Goal: Transaction & Acquisition: Purchase product/service

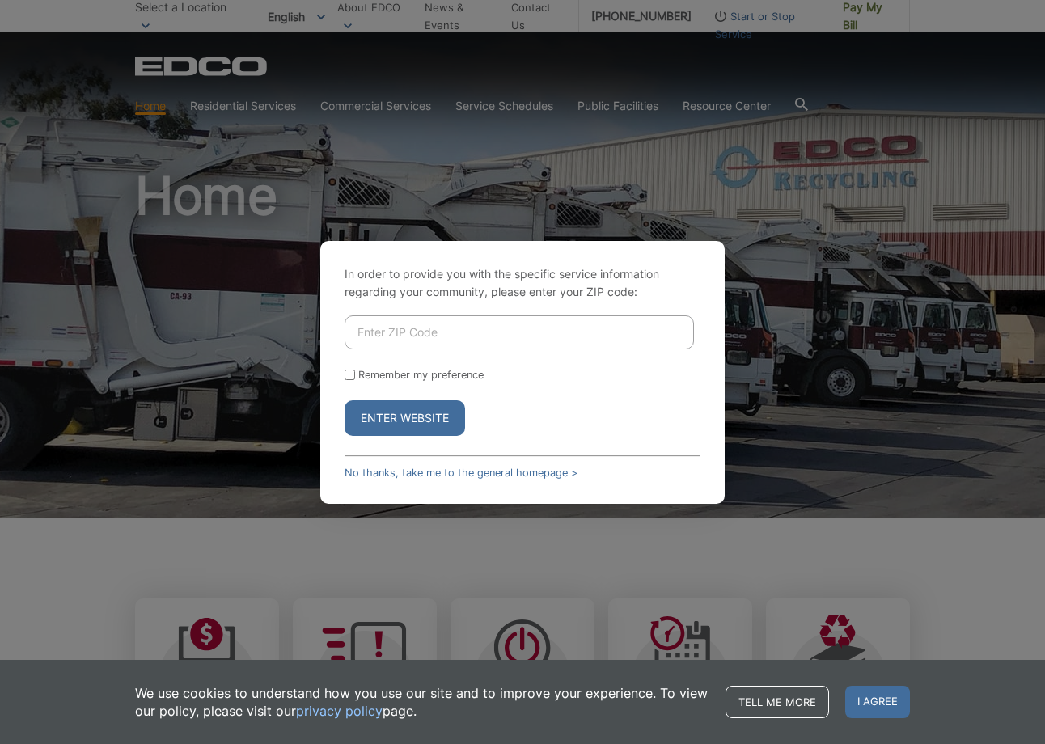
click at [485, 333] on input "Enter ZIP Code" at bounding box center [519, 333] width 349 height 34
type input "91941"
click at [347, 376] on input "Remember my preference" at bounding box center [350, 375] width 11 height 11
checkbox input "true"
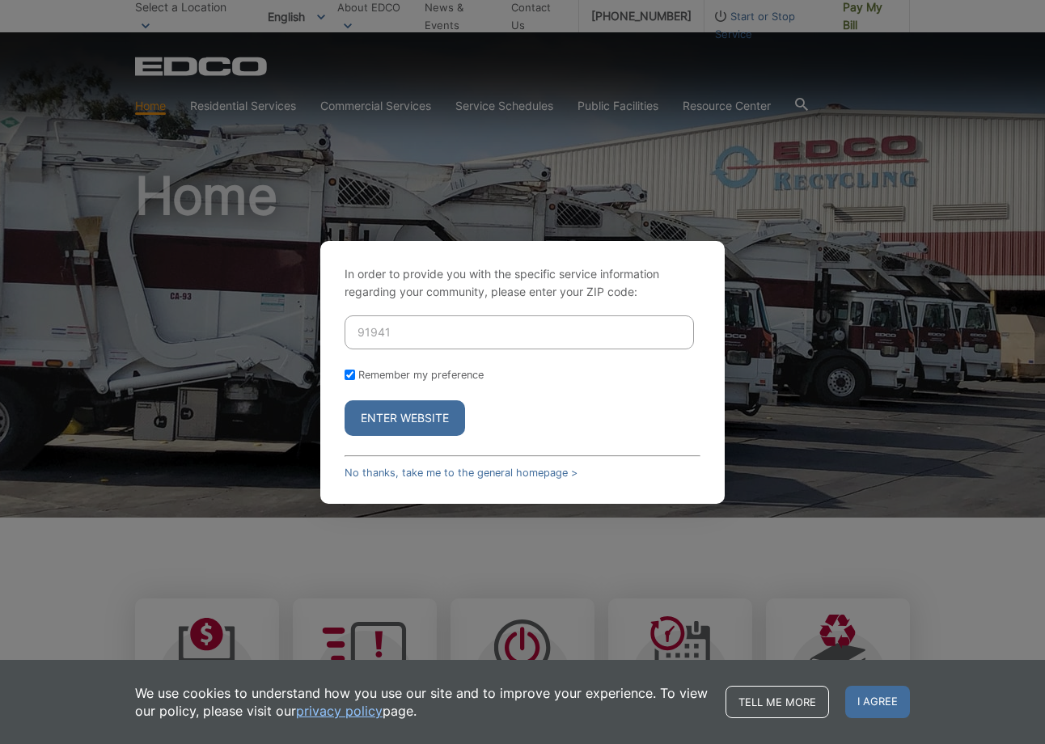
click at [389, 413] on button "Enter Website" at bounding box center [405, 418] width 121 height 36
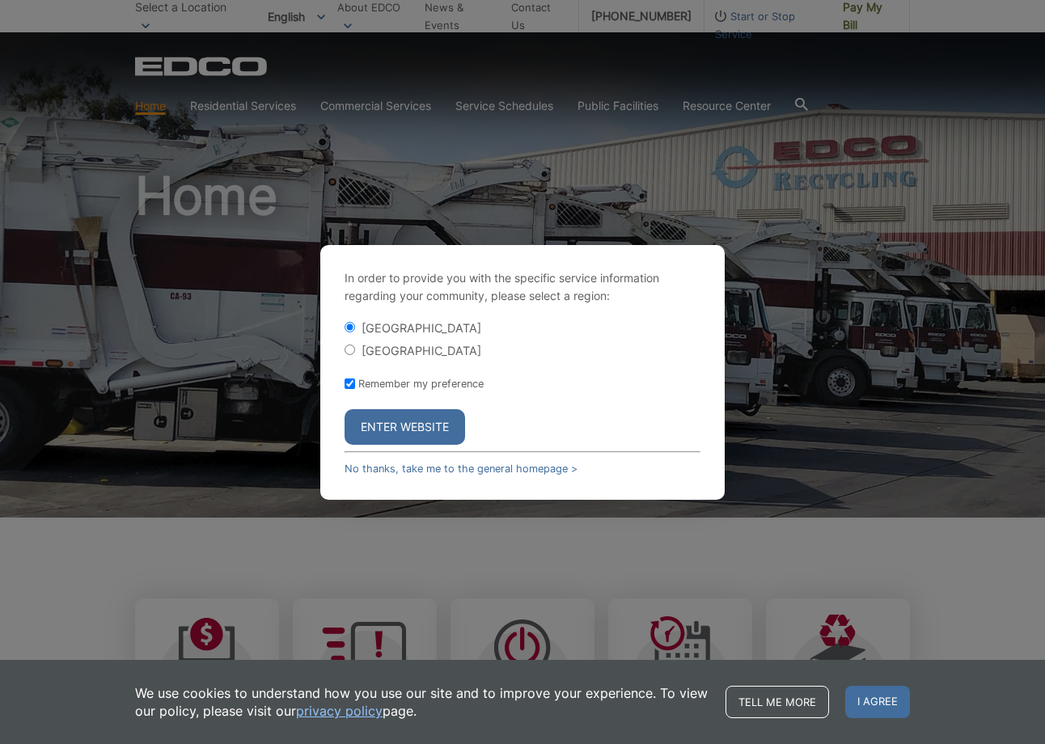
click at [426, 432] on button "Enter Website" at bounding box center [405, 427] width 121 height 36
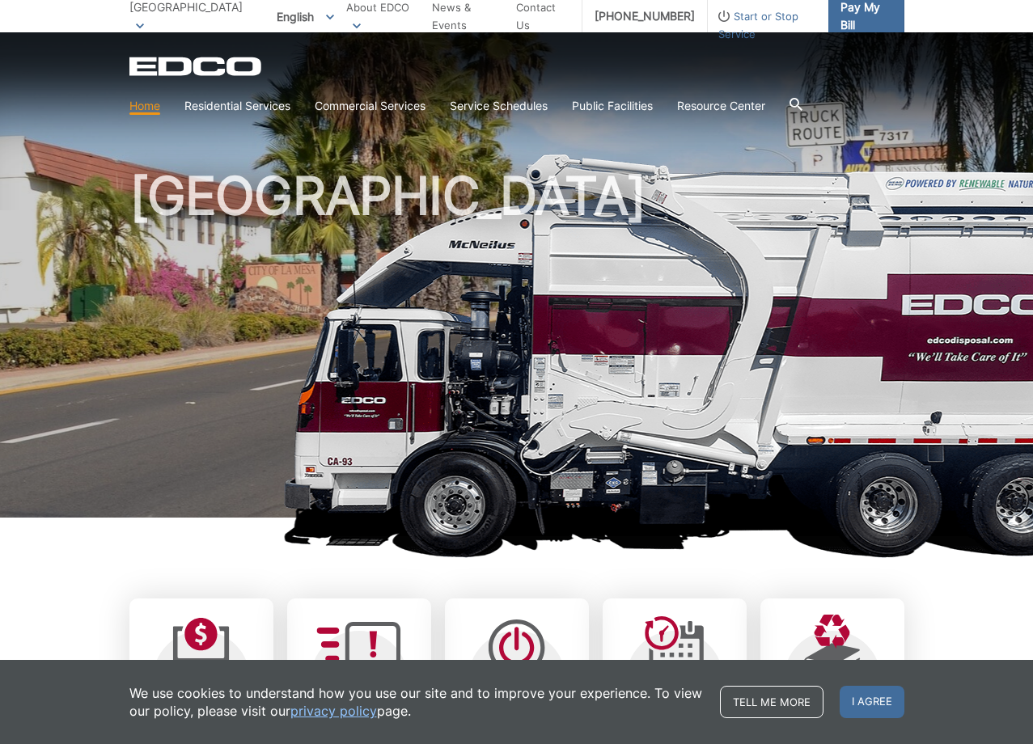
click at [864, 25] on link "Pay My Bill" at bounding box center [866, 16] width 76 height 32
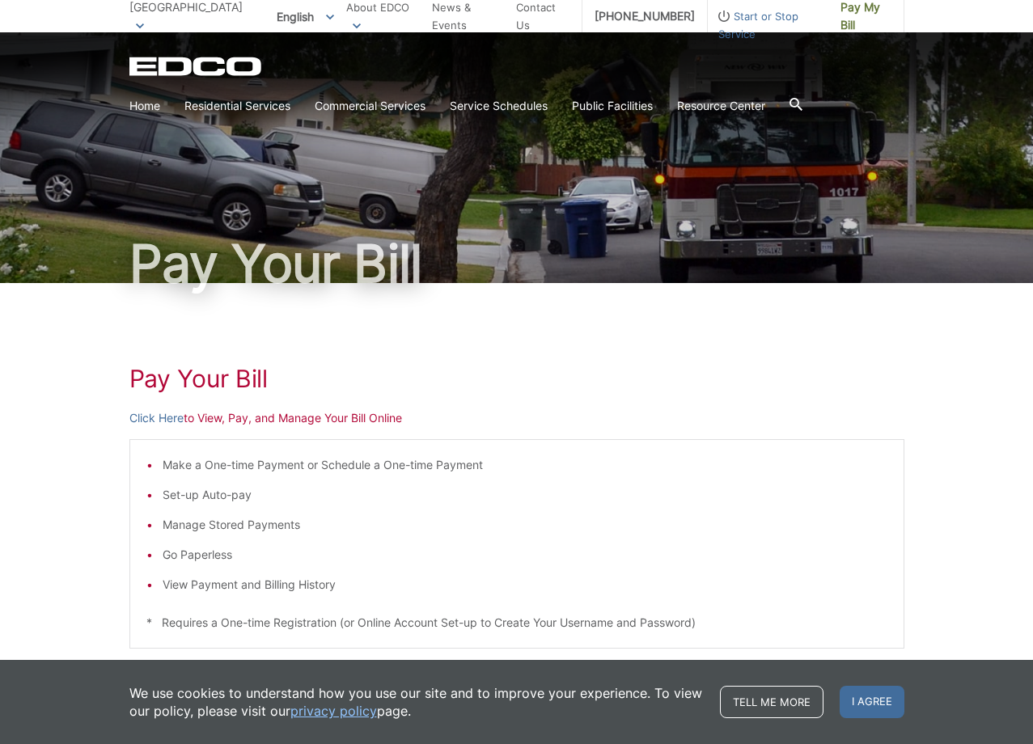
click at [230, 529] on li "Manage Stored Payments" at bounding box center [525, 525] width 725 height 18
click at [321, 417] on p "Click Here to View, Pay, and Manage Your Bill Online" at bounding box center [516, 418] width 775 height 18
click at [598, 401] on div "Pay Your Bill Click Here to View, Pay, and Manage Your Bill Online Make a One-t…" at bounding box center [516, 609] width 775 height 652
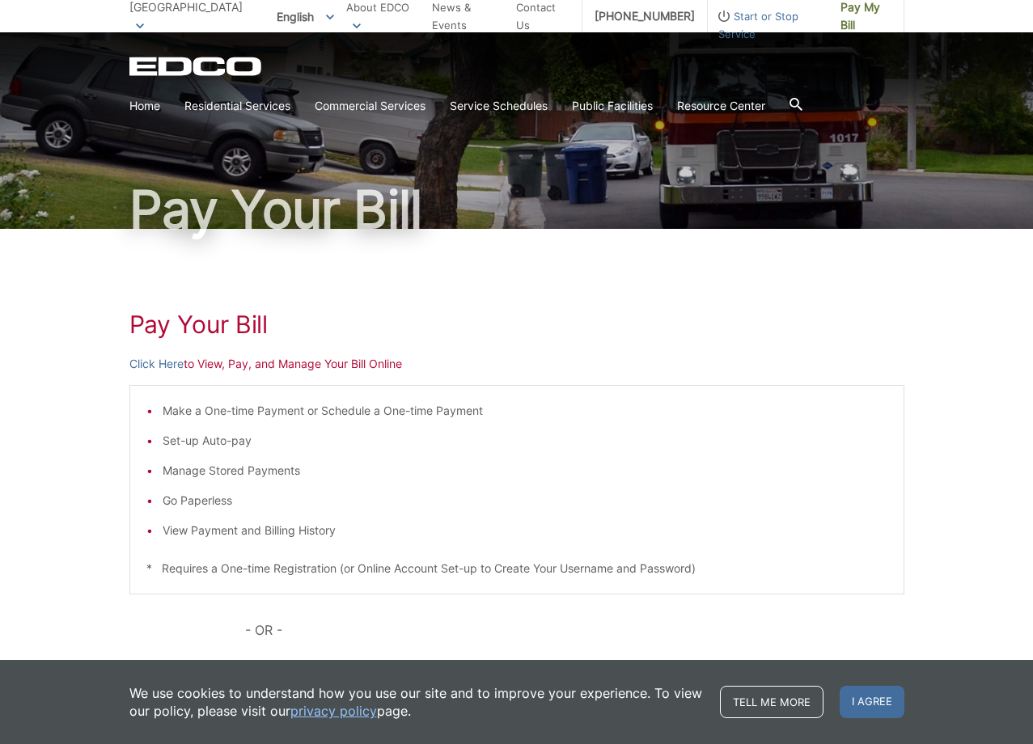
scroll to position [81, 0]
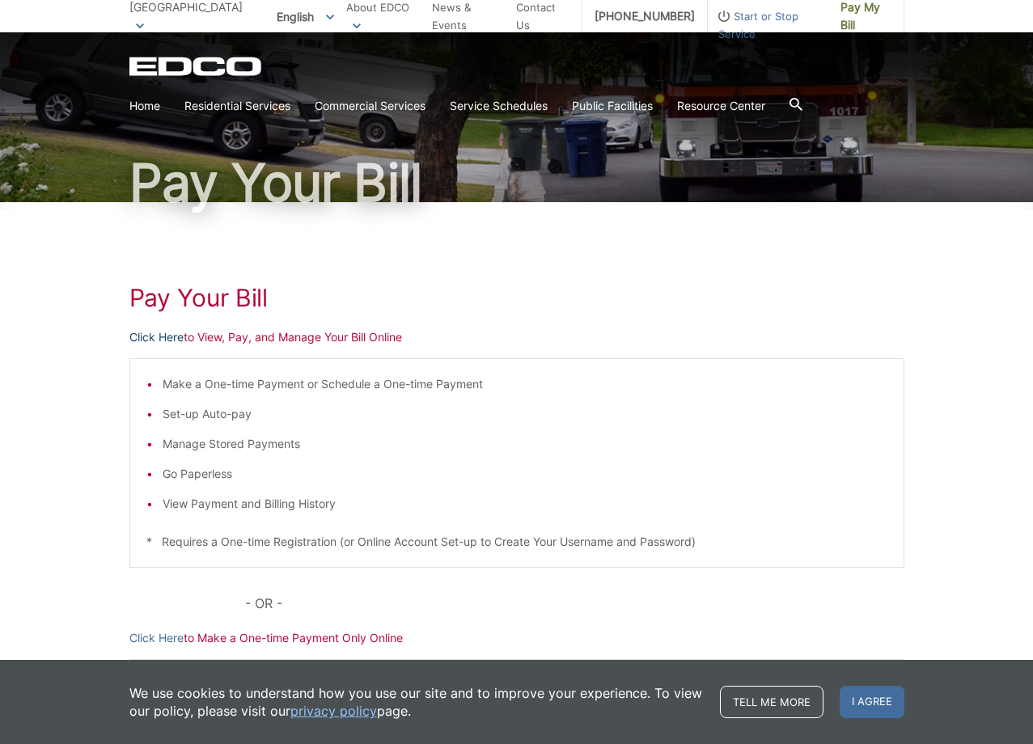
click at [159, 342] on link "Click Here" at bounding box center [156, 337] width 54 height 18
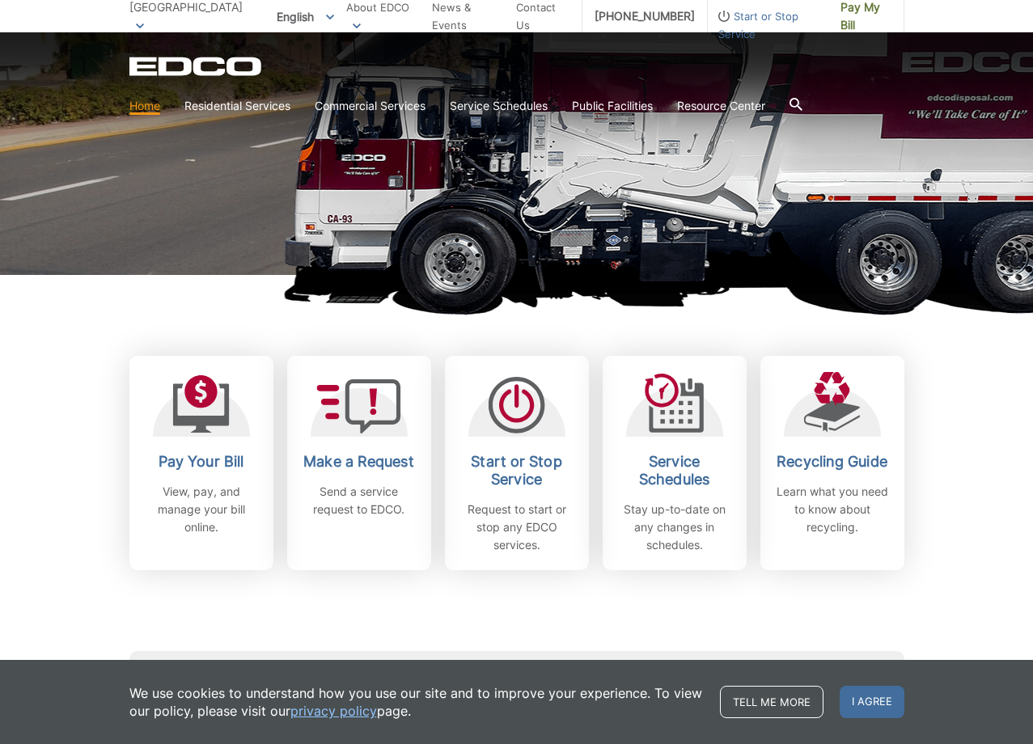
scroll to position [324, 0]
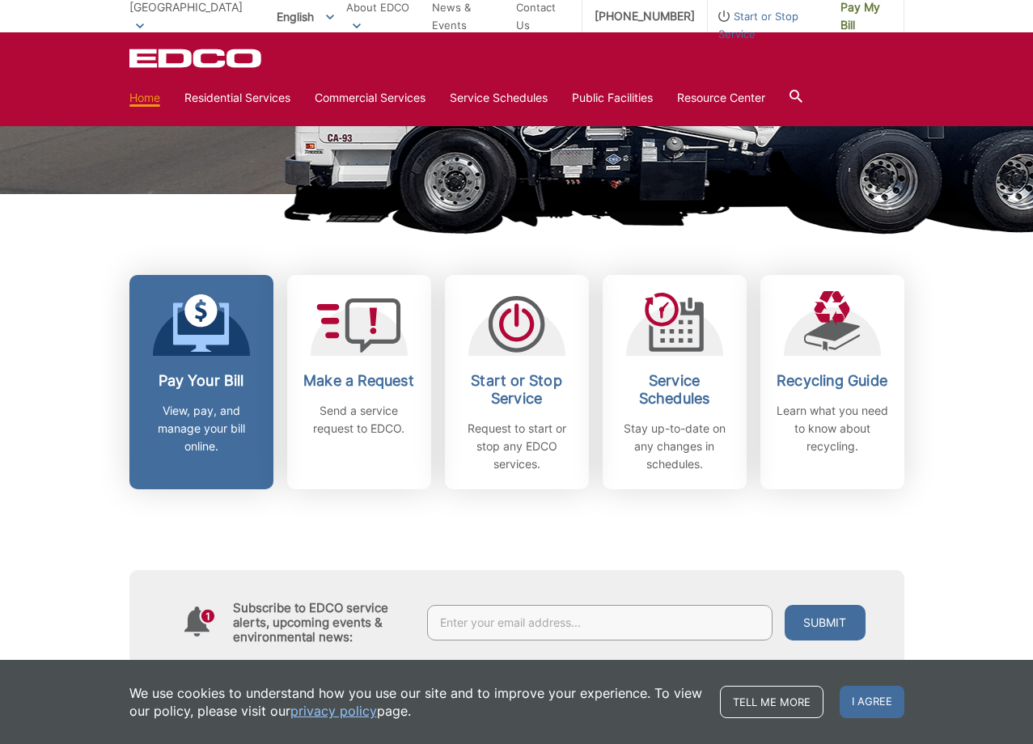
click at [225, 368] on link "Pay Your Bill View, pay, and manage your bill online." at bounding box center [201, 382] width 144 height 214
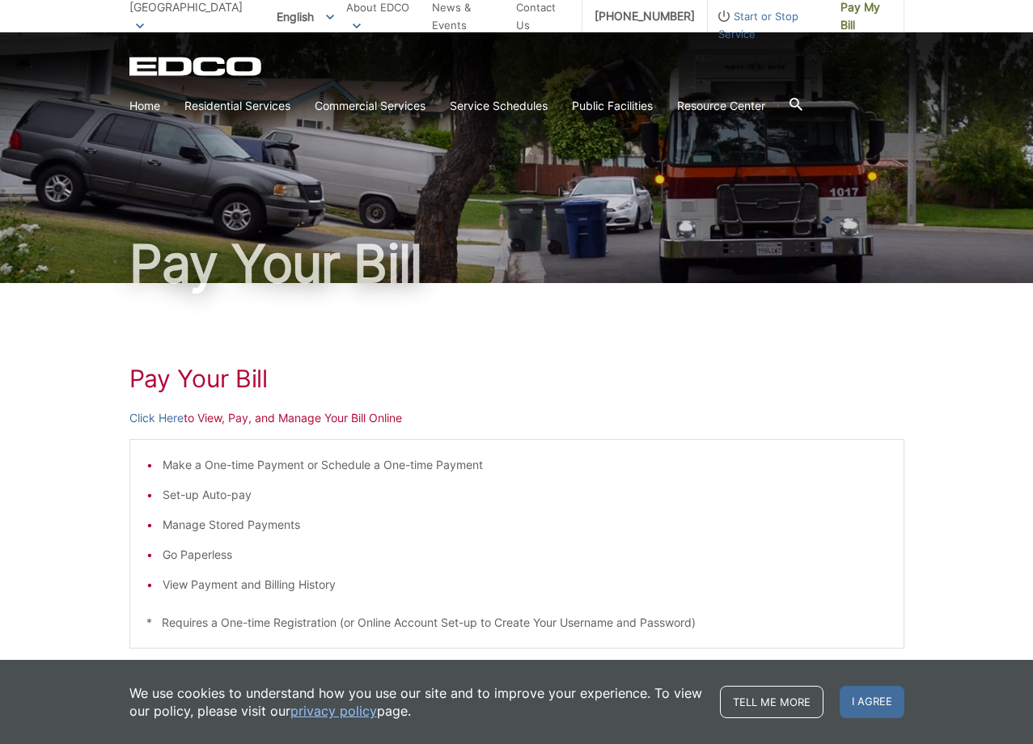
click at [372, 423] on p "Click Here to View, Pay, and Manage Your Bill Online" at bounding box center [516, 418] width 775 height 18
click at [167, 419] on link "Click Here" at bounding box center [156, 418] width 54 height 18
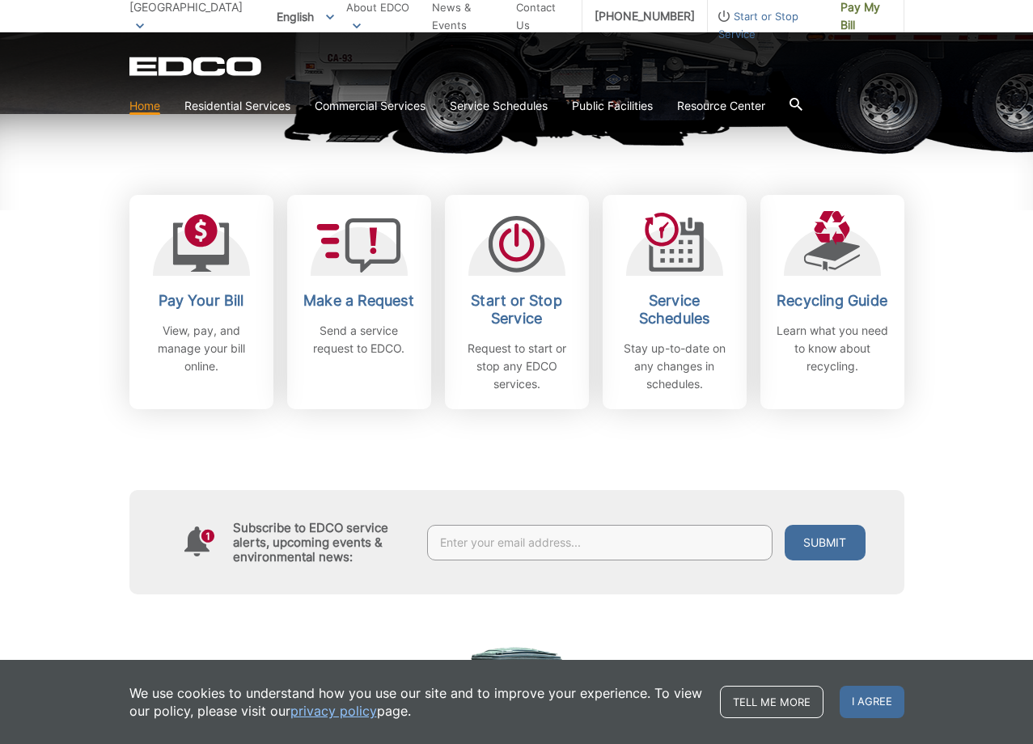
scroll to position [405, 0]
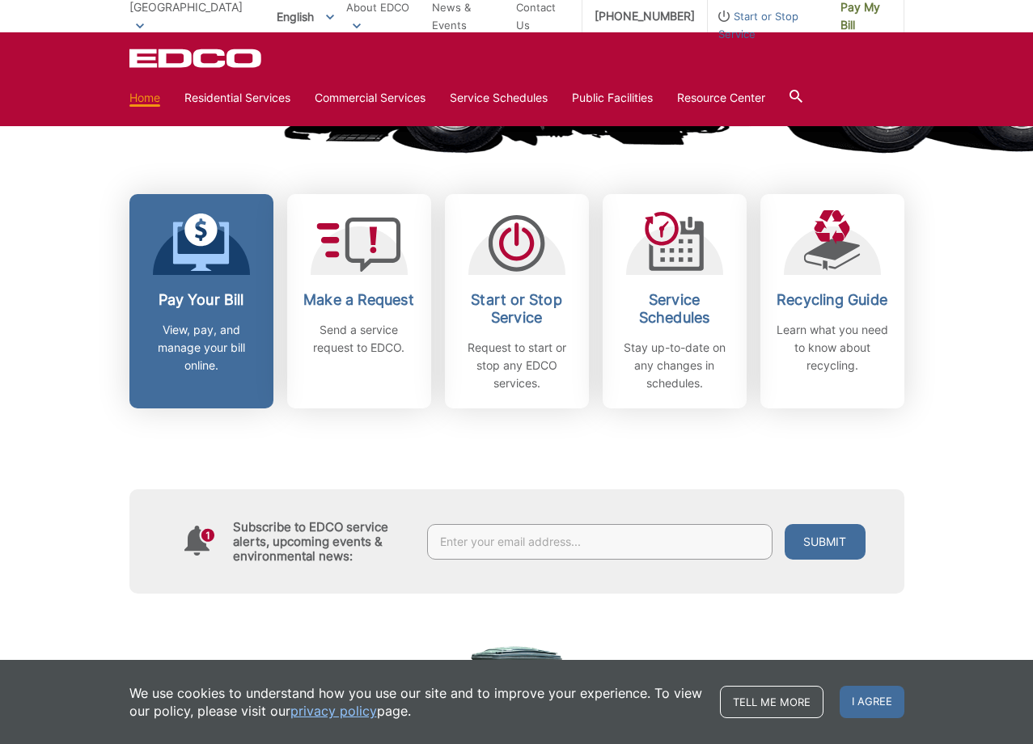
click at [194, 332] on p "View, pay, and manage your bill online." at bounding box center [202, 347] width 120 height 53
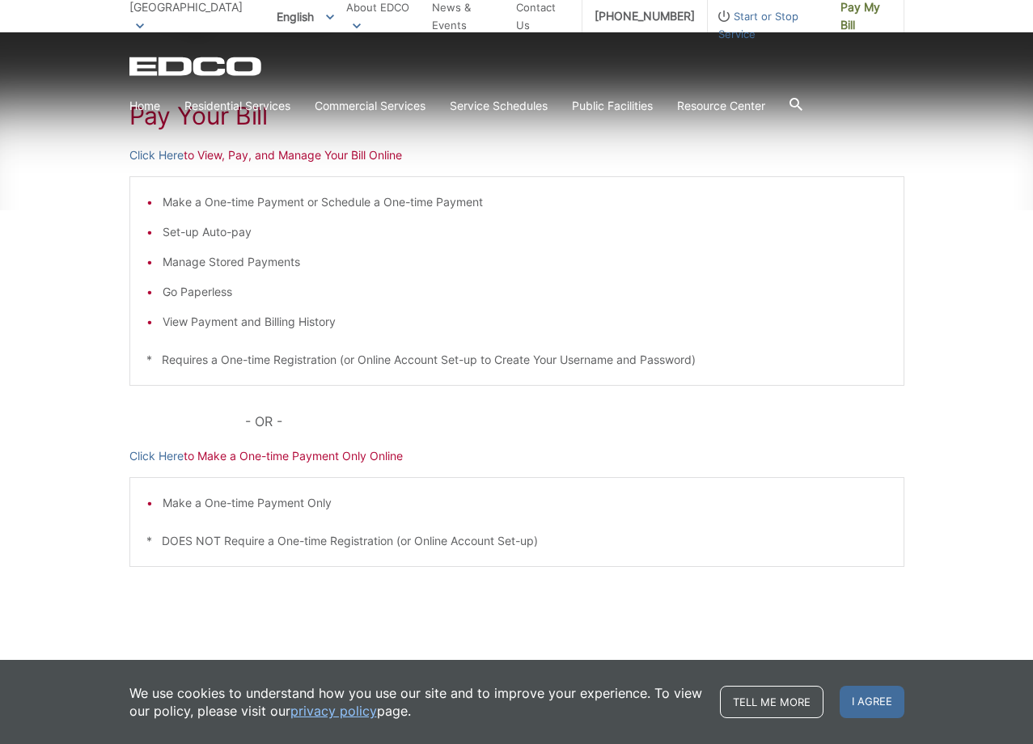
scroll to position [273, 0]
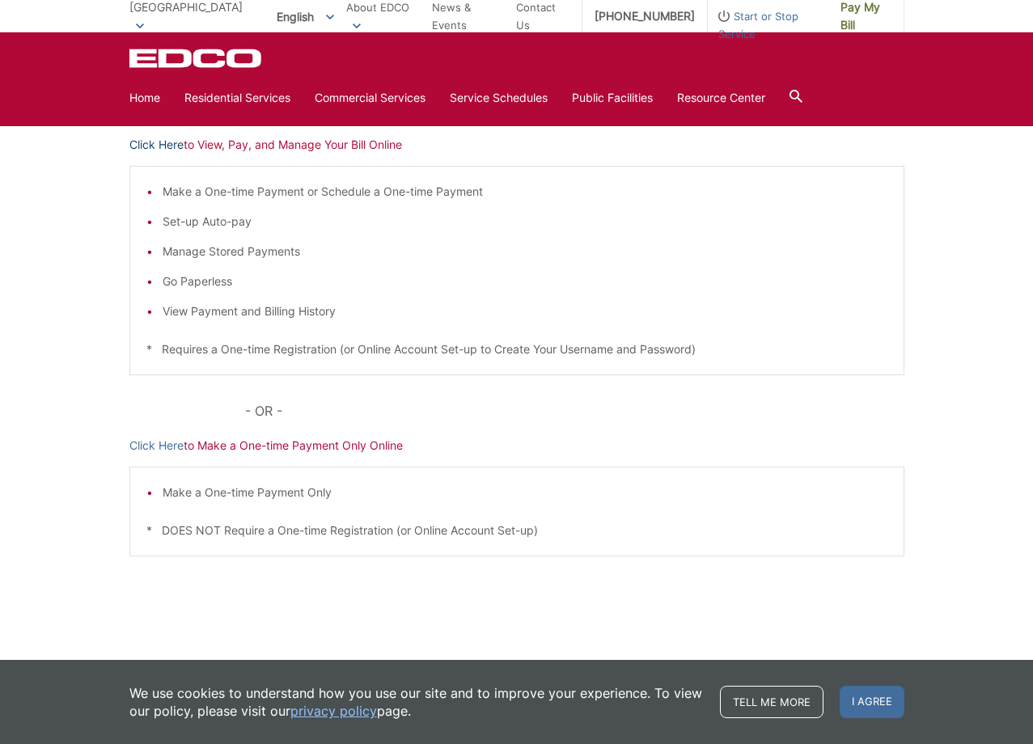
click at [146, 147] on link "Click Here" at bounding box center [156, 145] width 54 height 18
